Goal: Transaction & Acquisition: Book appointment/travel/reservation

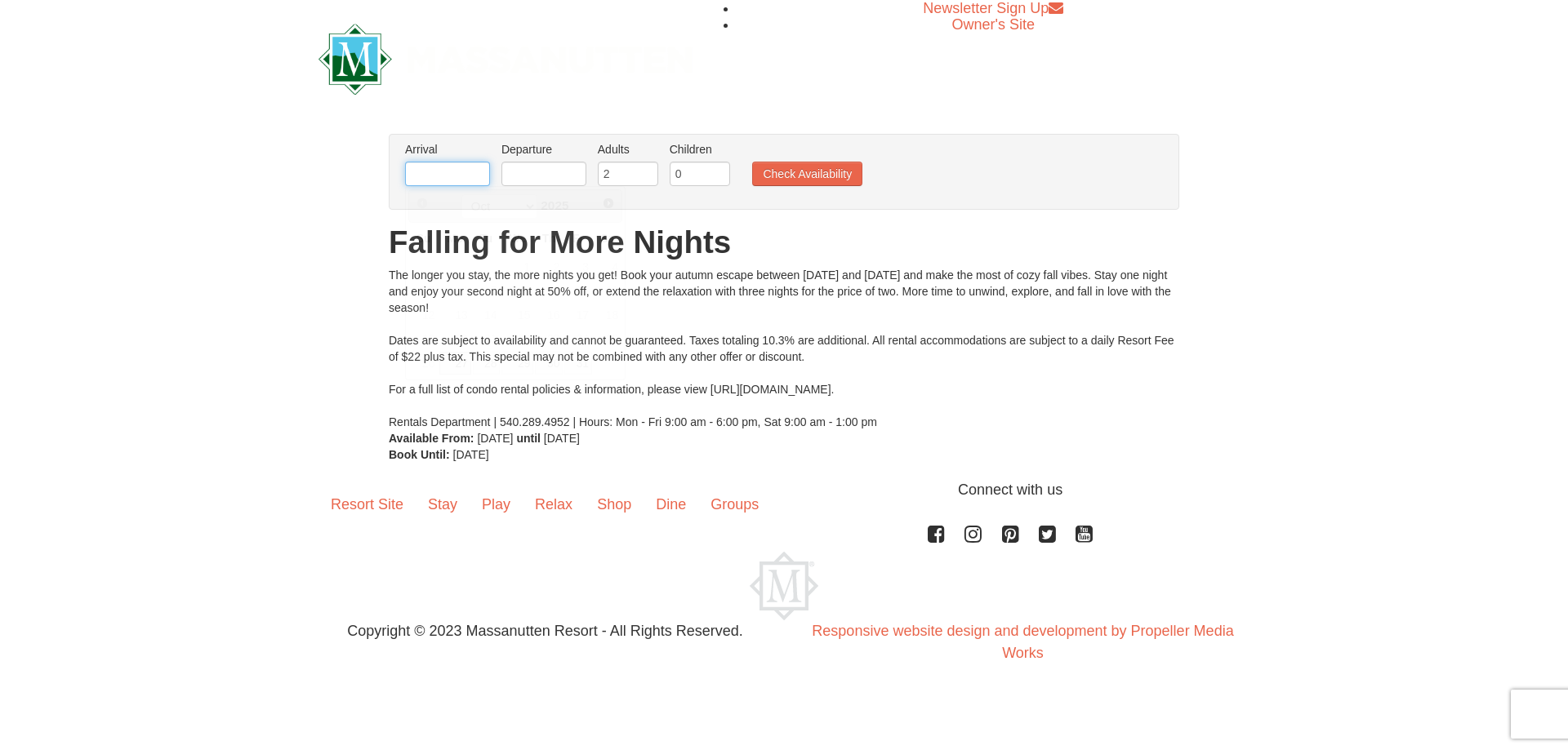
click at [437, 173] on input "text" at bounding box center [447, 174] width 85 height 25
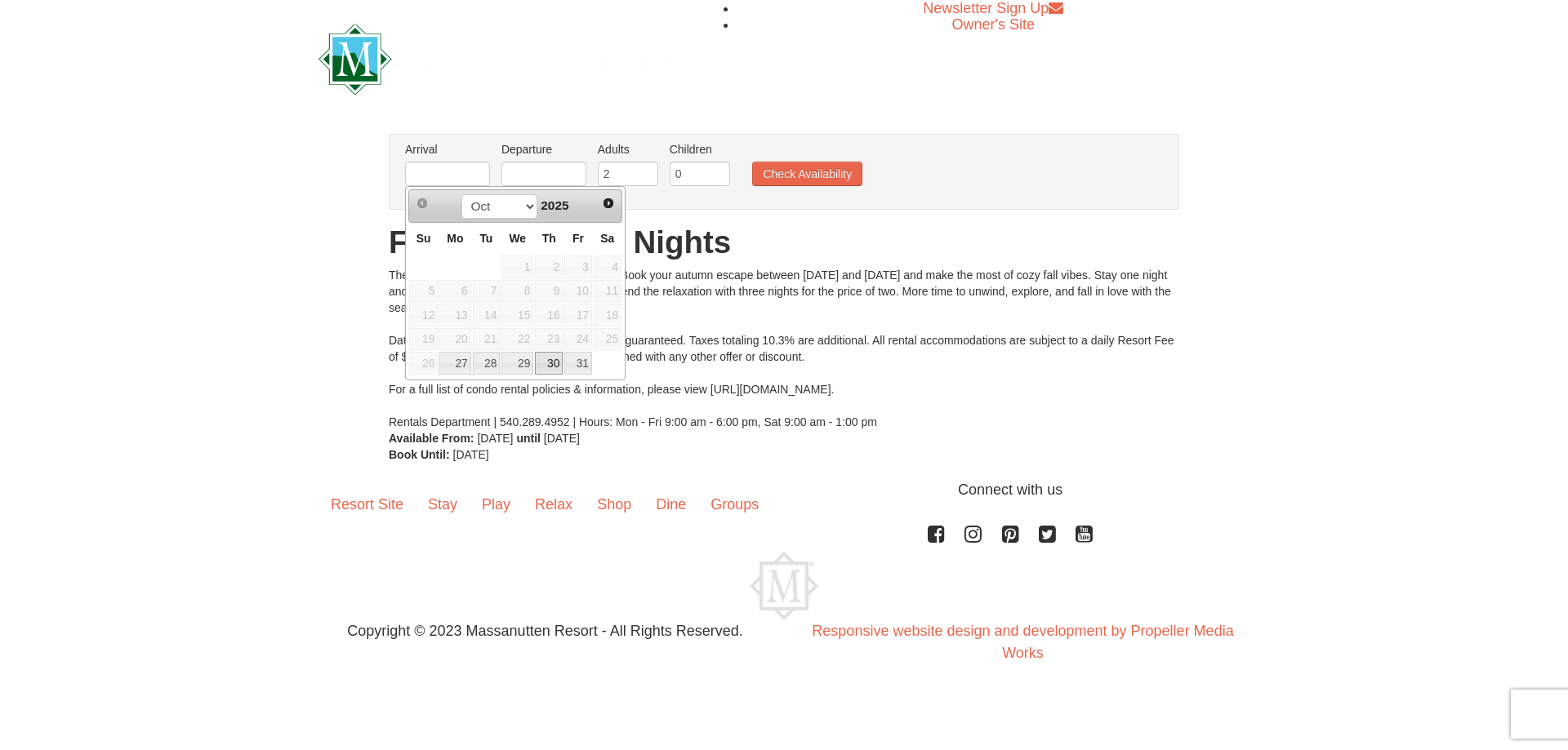
click at [550, 367] on link "30" at bounding box center [549, 364] width 28 height 23
type input "[DATE]"
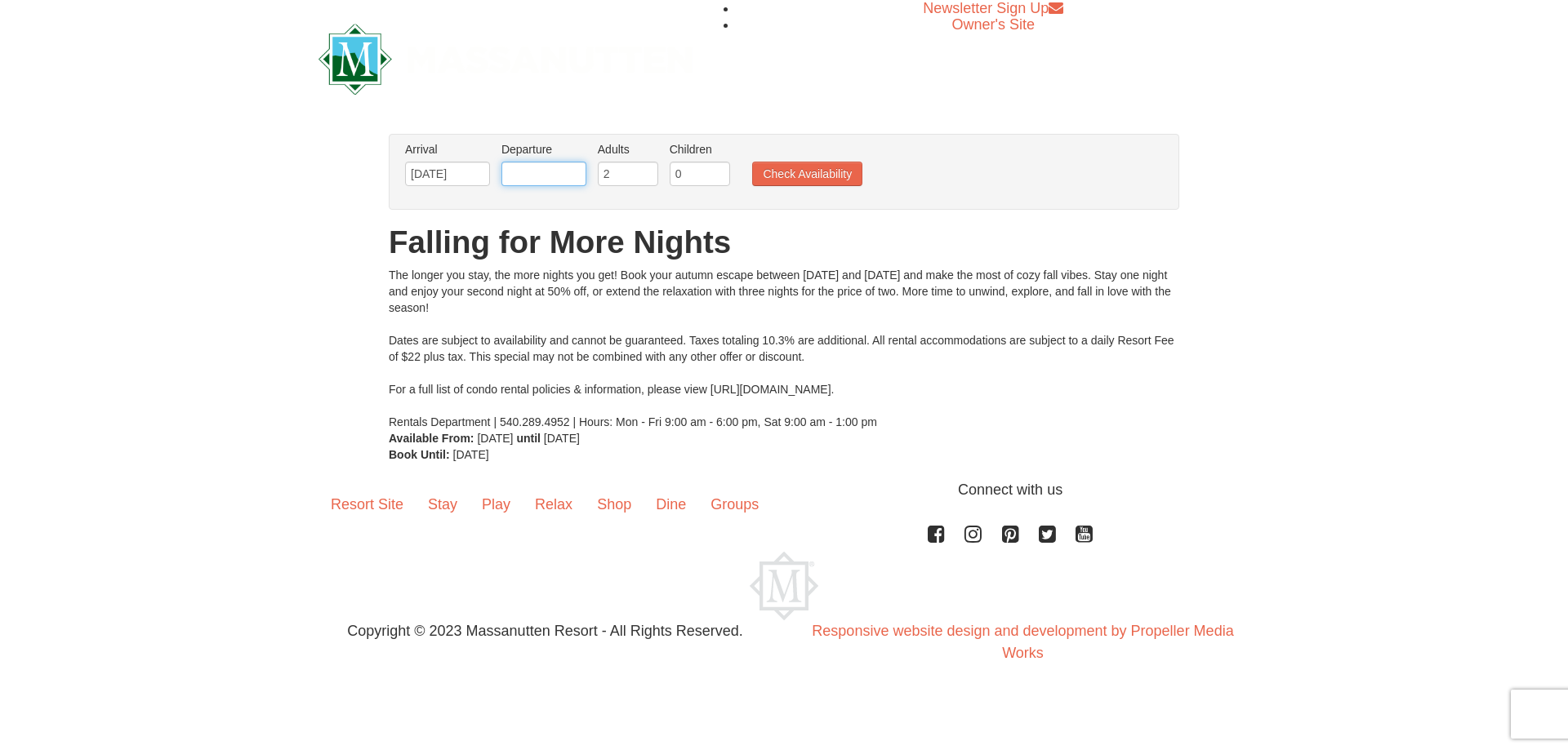
click at [550, 168] on input "text" at bounding box center [543, 174] width 85 height 25
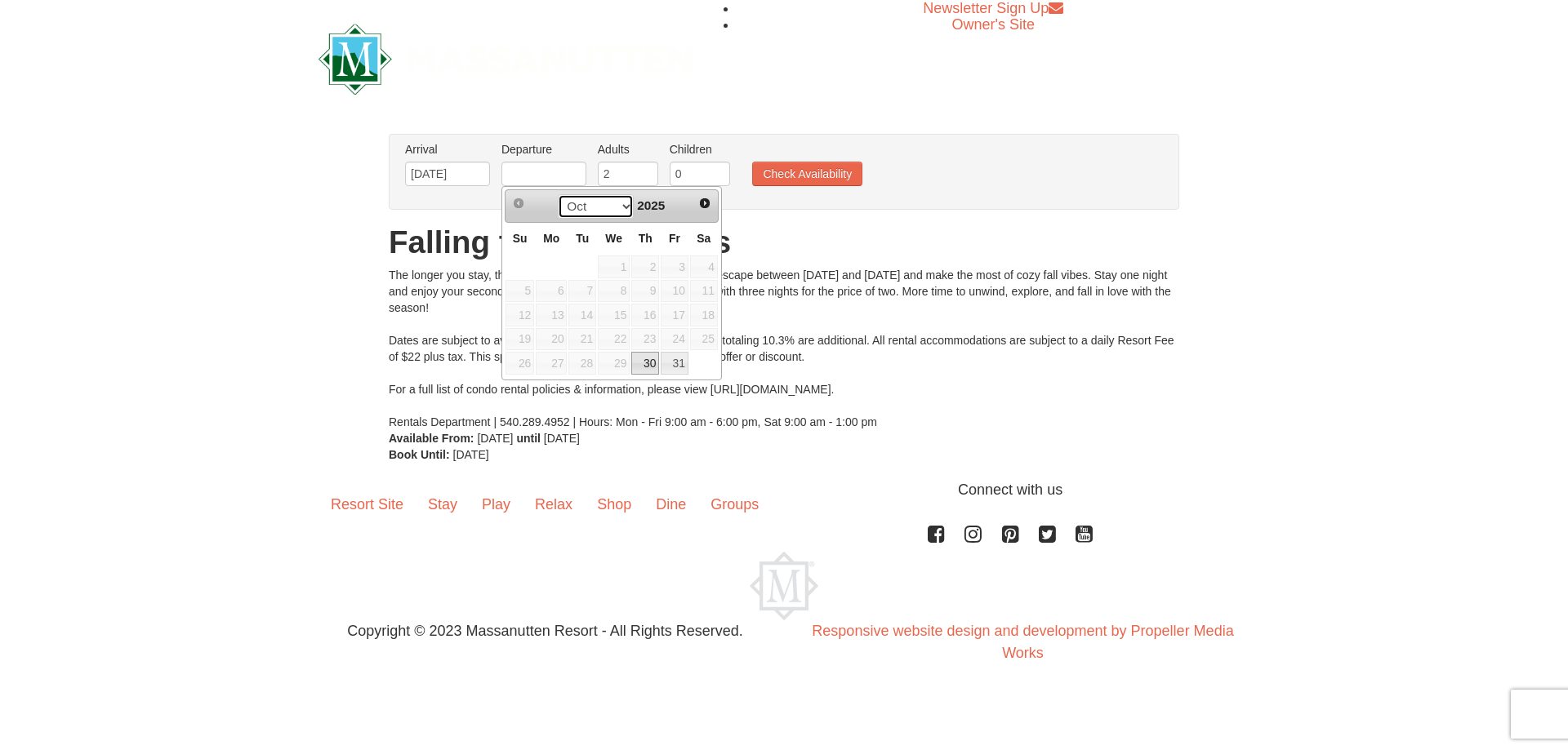
click at [621, 205] on select "Oct Nov" at bounding box center [595, 207] width 76 height 25
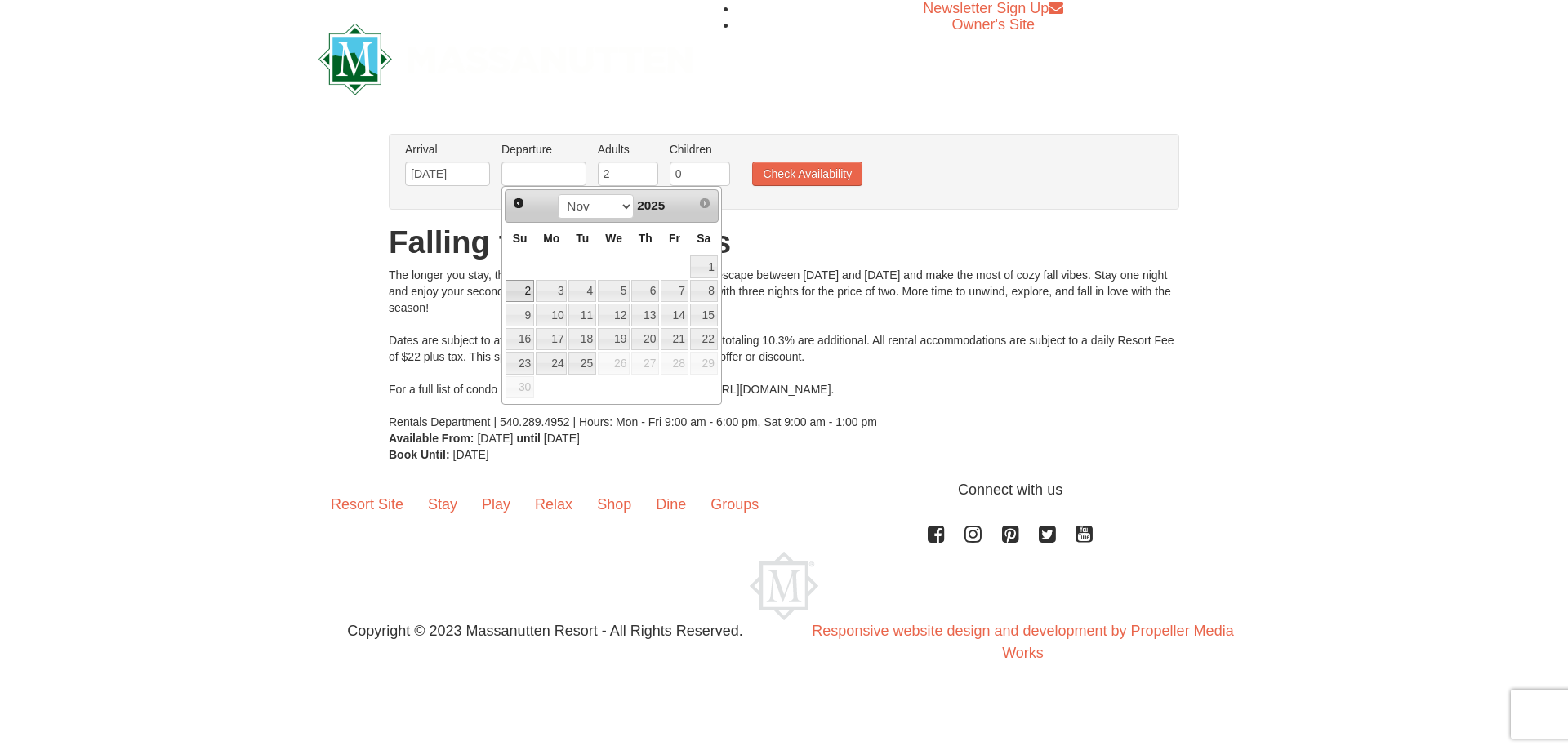
click at [526, 290] on link "2" at bounding box center [520, 291] width 29 height 23
type input "[DATE]"
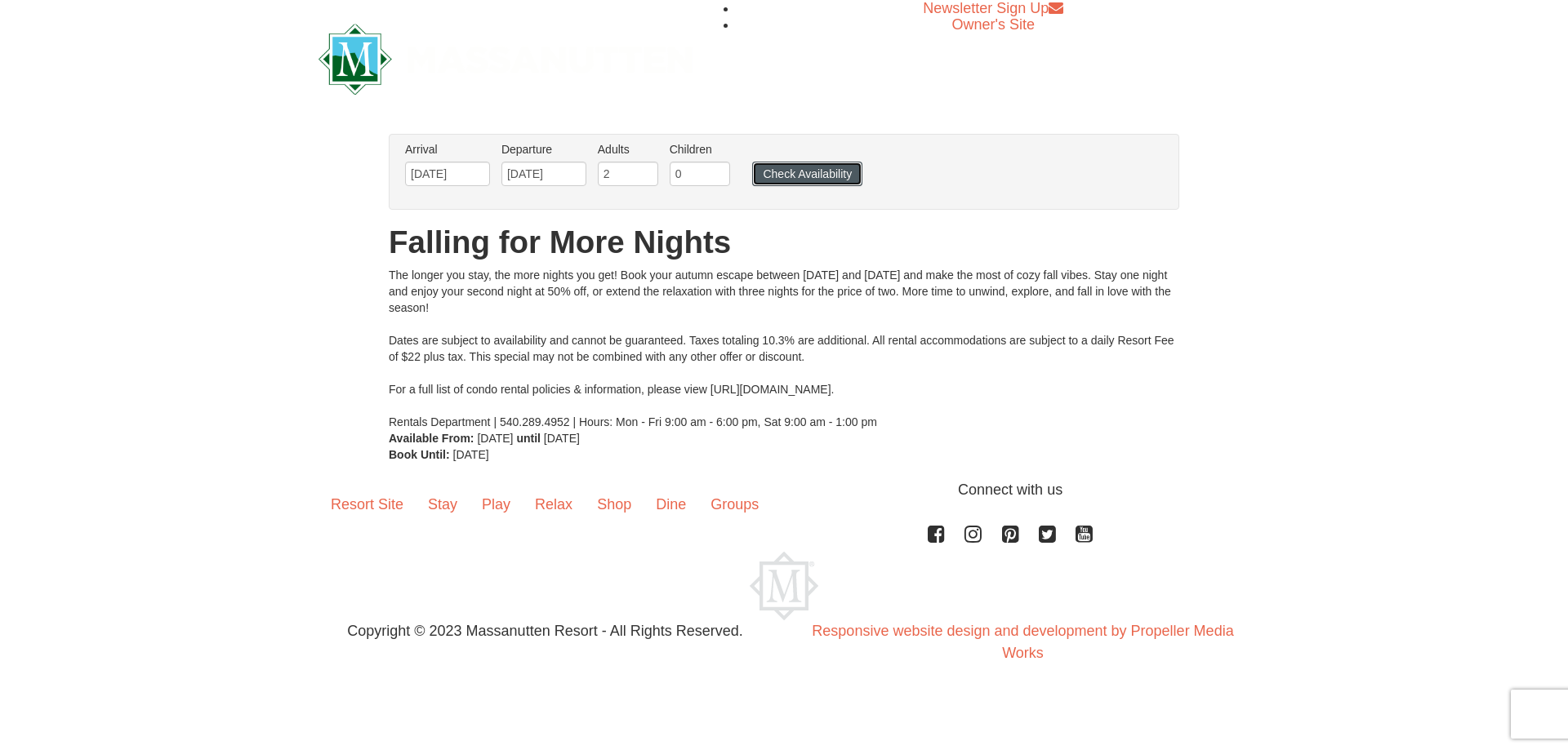
click at [772, 176] on button "Check Availability" at bounding box center [807, 174] width 110 height 25
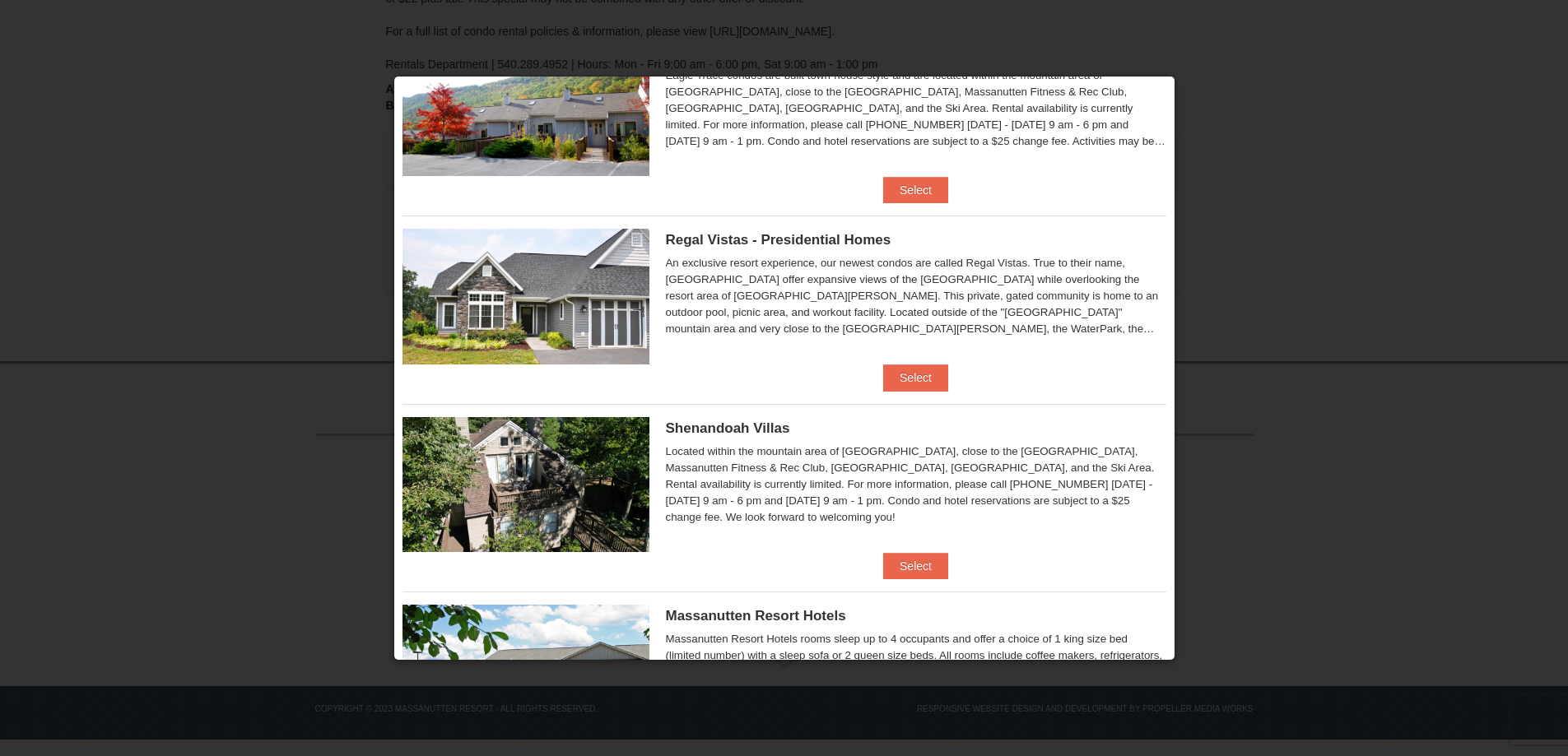
scroll to position [246, 0]
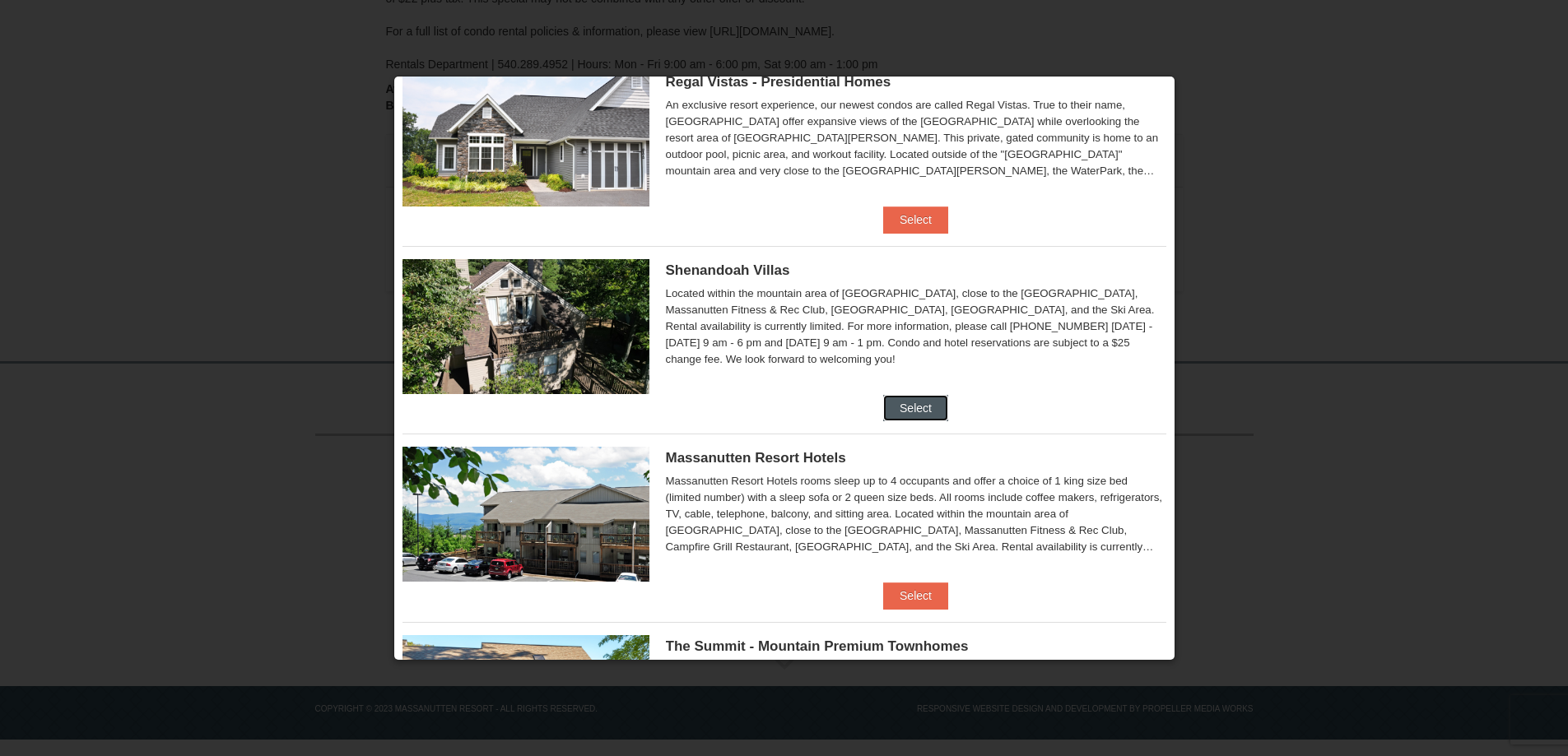
click at [913, 411] on button "Select" at bounding box center [915, 409] width 65 height 26
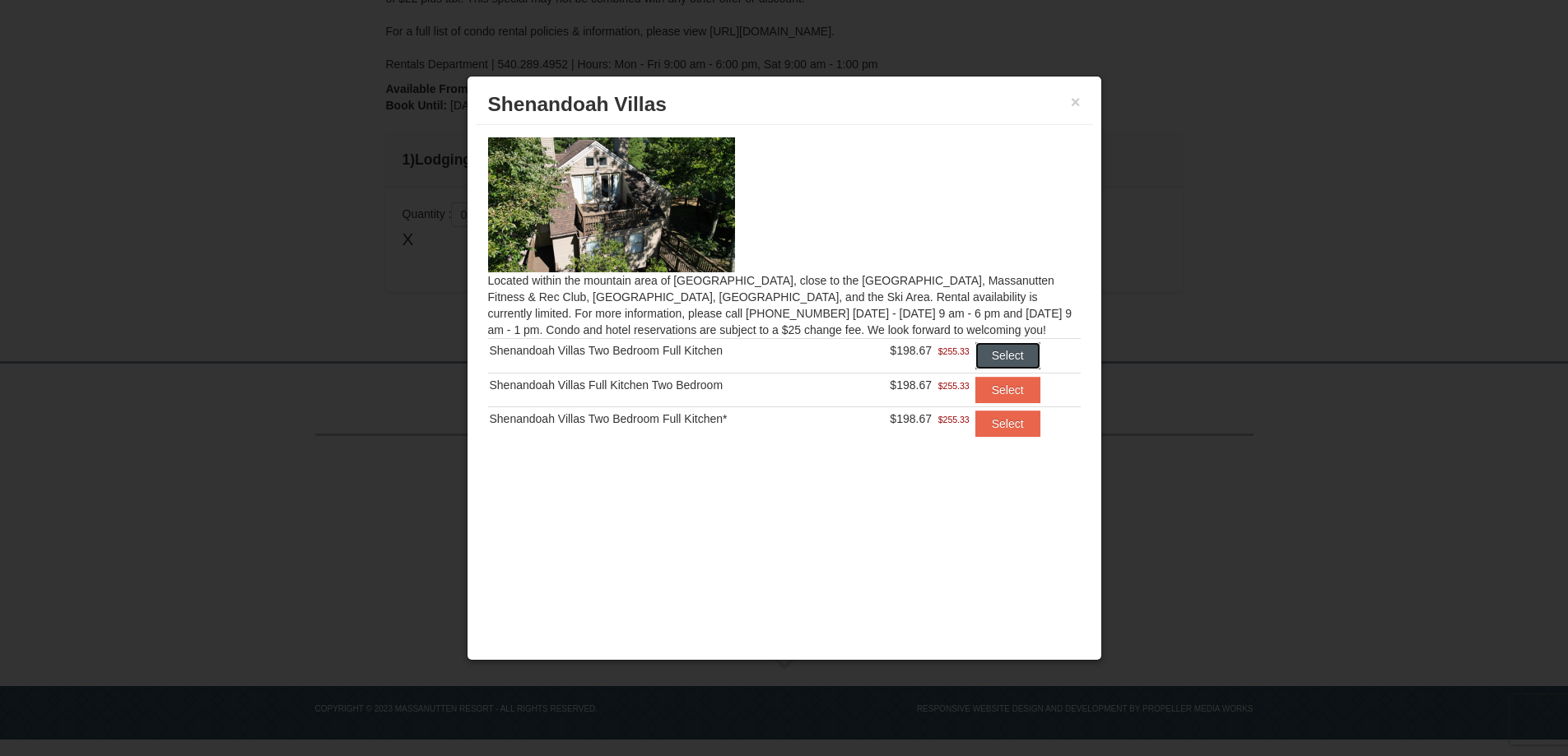
click at [1022, 351] on button "Select" at bounding box center [1008, 356] width 65 height 26
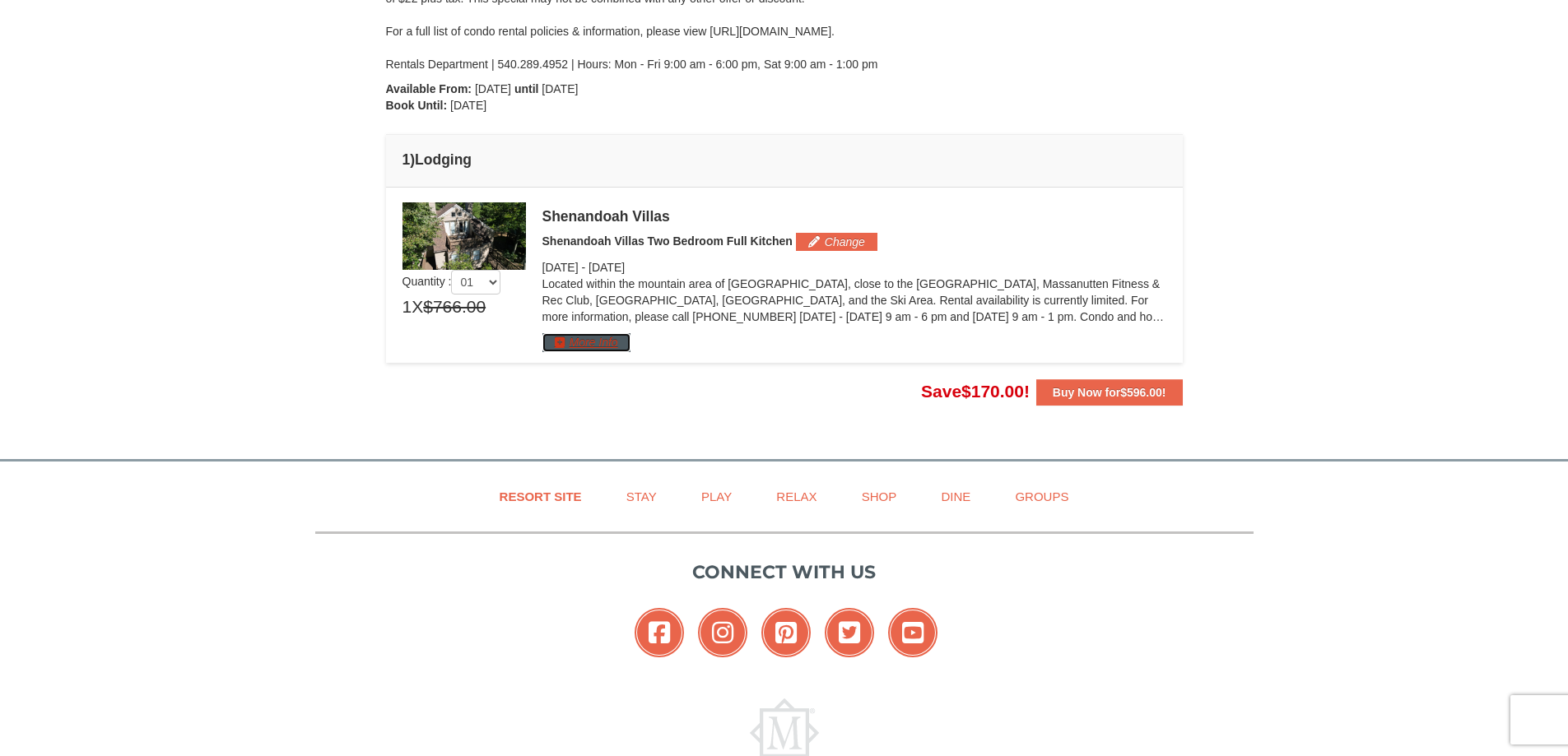
click at [591, 344] on button "More Info" at bounding box center [587, 342] width 88 height 18
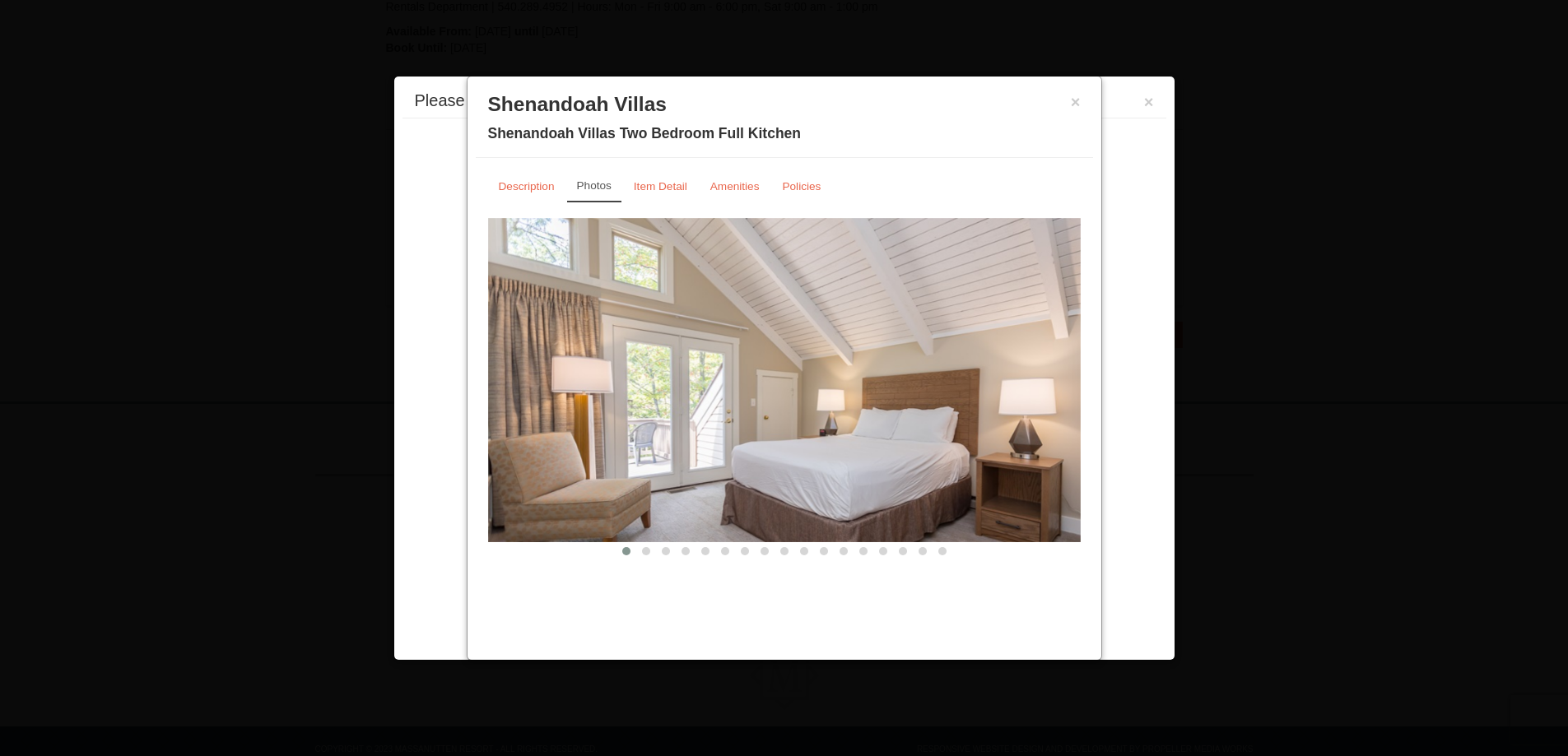
scroll to position [0, 0]
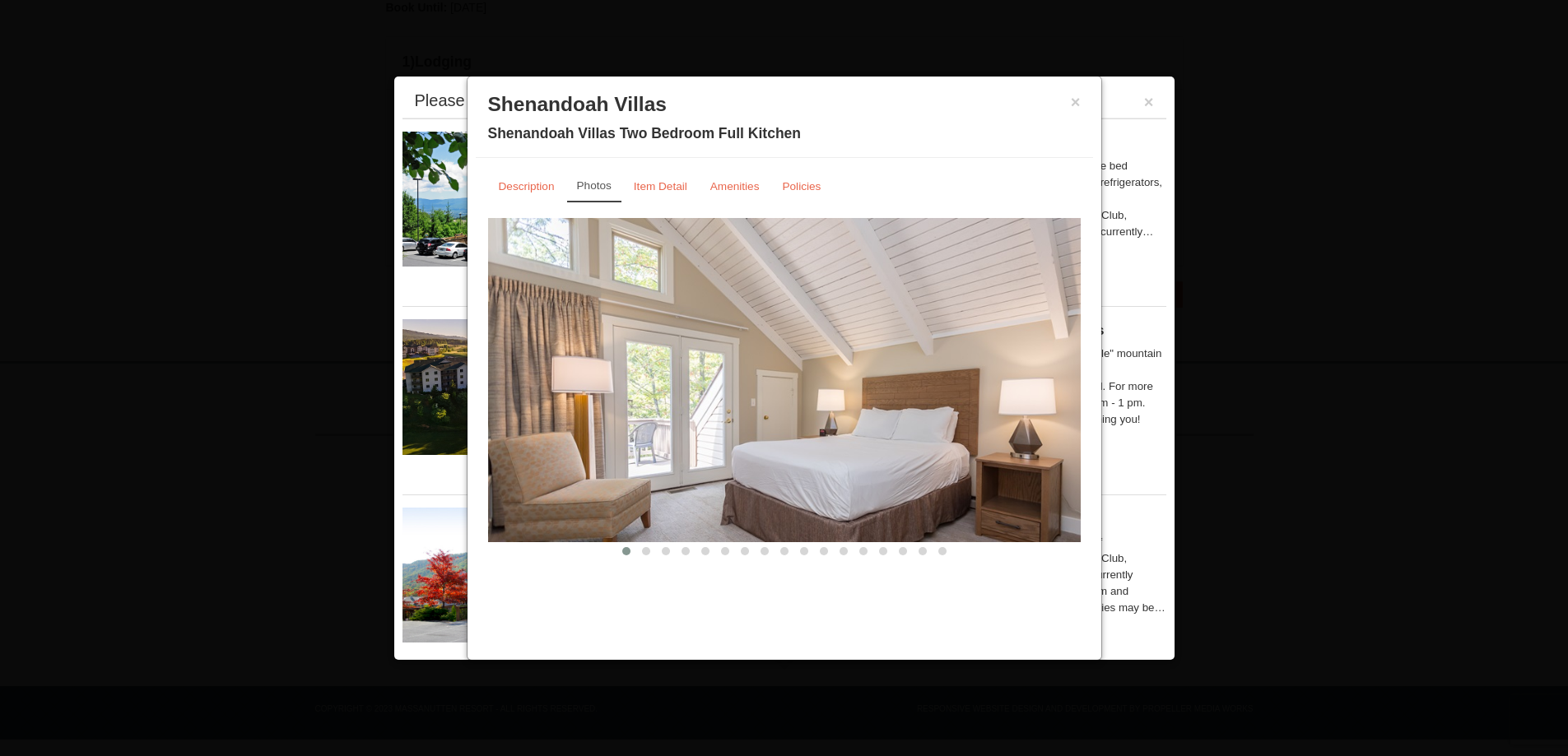
click at [1013, 433] on img at bounding box center [784, 380] width 592 height 324
click at [1019, 589] on div "× Shenandoah Villas Shenandoah Villas Two Bedroom Full Kitchen Description Phot…" at bounding box center [784, 368] width 635 height 585
click at [1086, 434] on div "Description Photos Item Detail Amenities Policies Shenandoah Villas Details >> …" at bounding box center [784, 365] width 617 height 414
click at [1075, 99] on button "×" at bounding box center [1076, 102] width 10 height 17
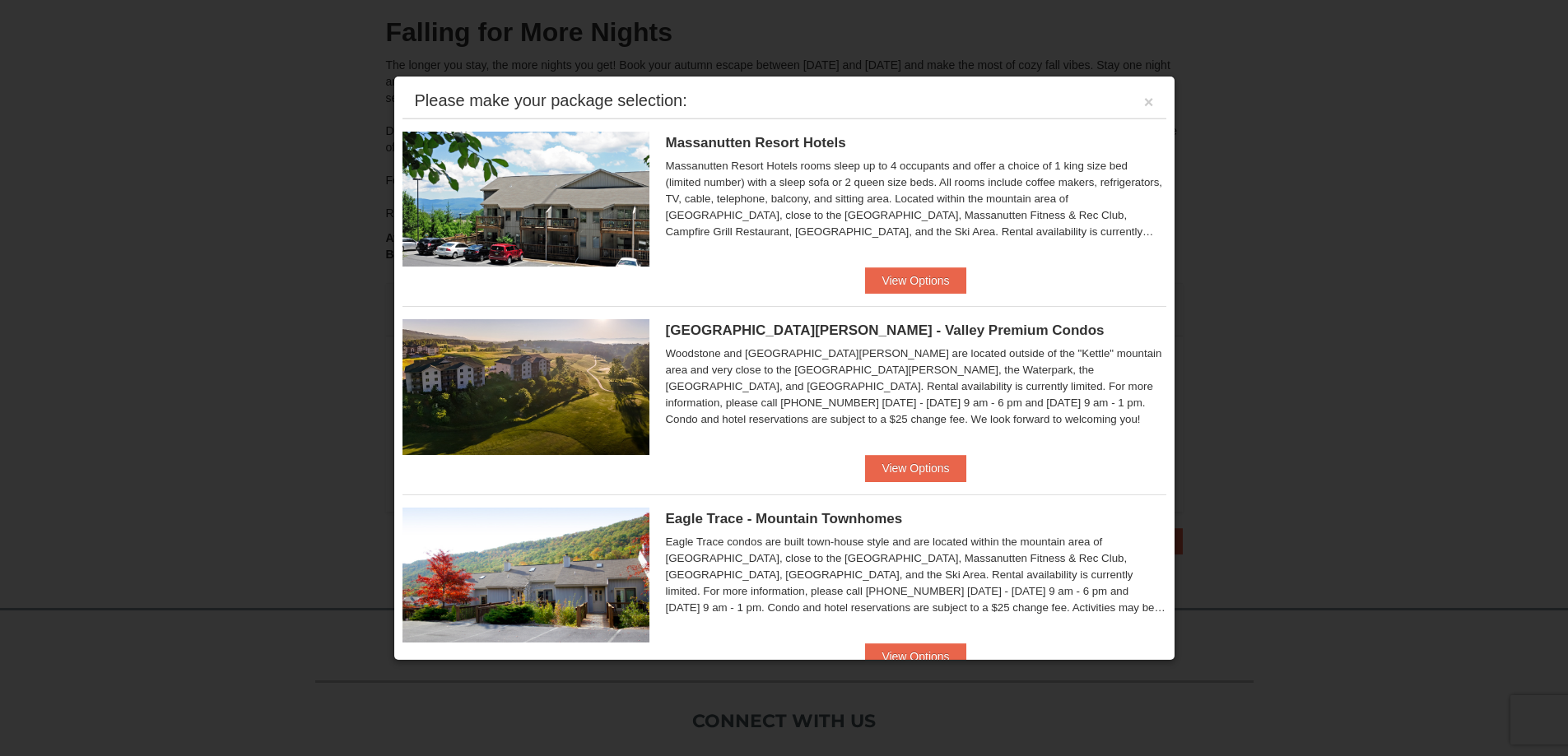
drag, startPoint x: 1144, startPoint y: 101, endPoint x: 1144, endPoint y: 58, distance: 43.0
click at [1144, 94] on div "Please make your package selection: ×" at bounding box center [784, 101] width 764 height 34
